Goal: Find specific page/section: Find specific page/section

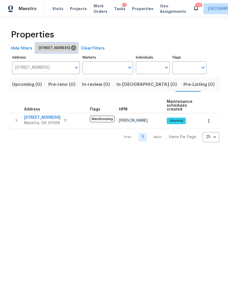
click at [77, 50] on icon at bounding box center [74, 48] width 6 height 6
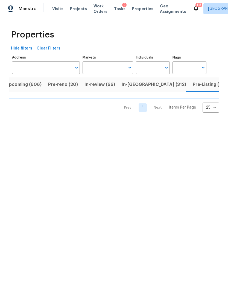
scroll to position [0, 6]
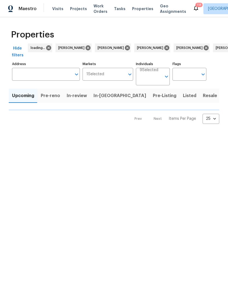
click at [56, 10] on span "Visits" at bounding box center [57, 8] width 11 height 5
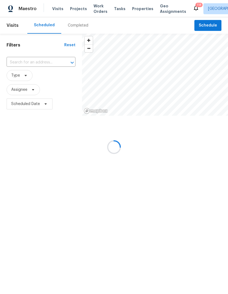
click at [28, 75] on div at bounding box center [114, 147] width 228 height 294
click at [34, 89] on div at bounding box center [114, 147] width 228 height 294
click at [27, 90] on div at bounding box center [114, 147] width 228 height 294
click at [30, 90] on div at bounding box center [114, 147] width 228 height 294
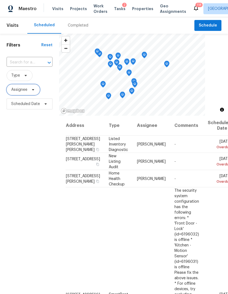
click at [32, 89] on icon at bounding box center [33, 90] width 4 height 4
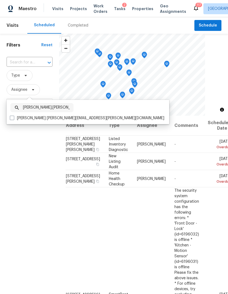
type input "[PERSON_NAME].[PERSON_NAME]"
click at [15, 120] on label "[PERSON_NAME] [PERSON_NAME][EMAIL_ADDRESS][PERSON_NAME][DOMAIN_NAME]" at bounding box center [87, 117] width 155 height 5
click at [13, 119] on input "[PERSON_NAME] [PERSON_NAME][EMAIL_ADDRESS][PERSON_NAME][DOMAIN_NAME]" at bounding box center [12, 117] width 4 height 4
checkbox input "true"
